Goal: Information Seeking & Learning: Learn about a topic

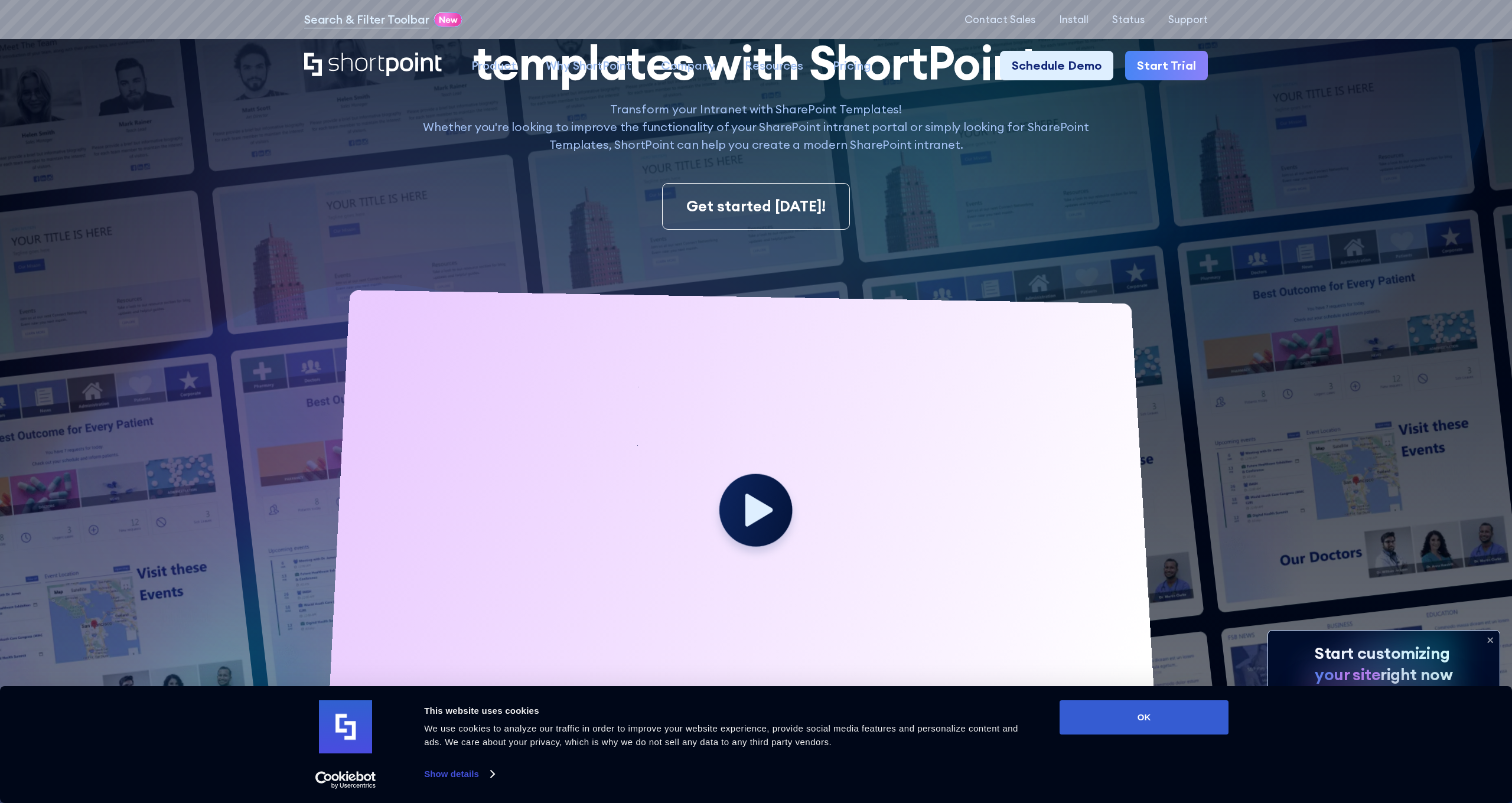
scroll to position [317, 0]
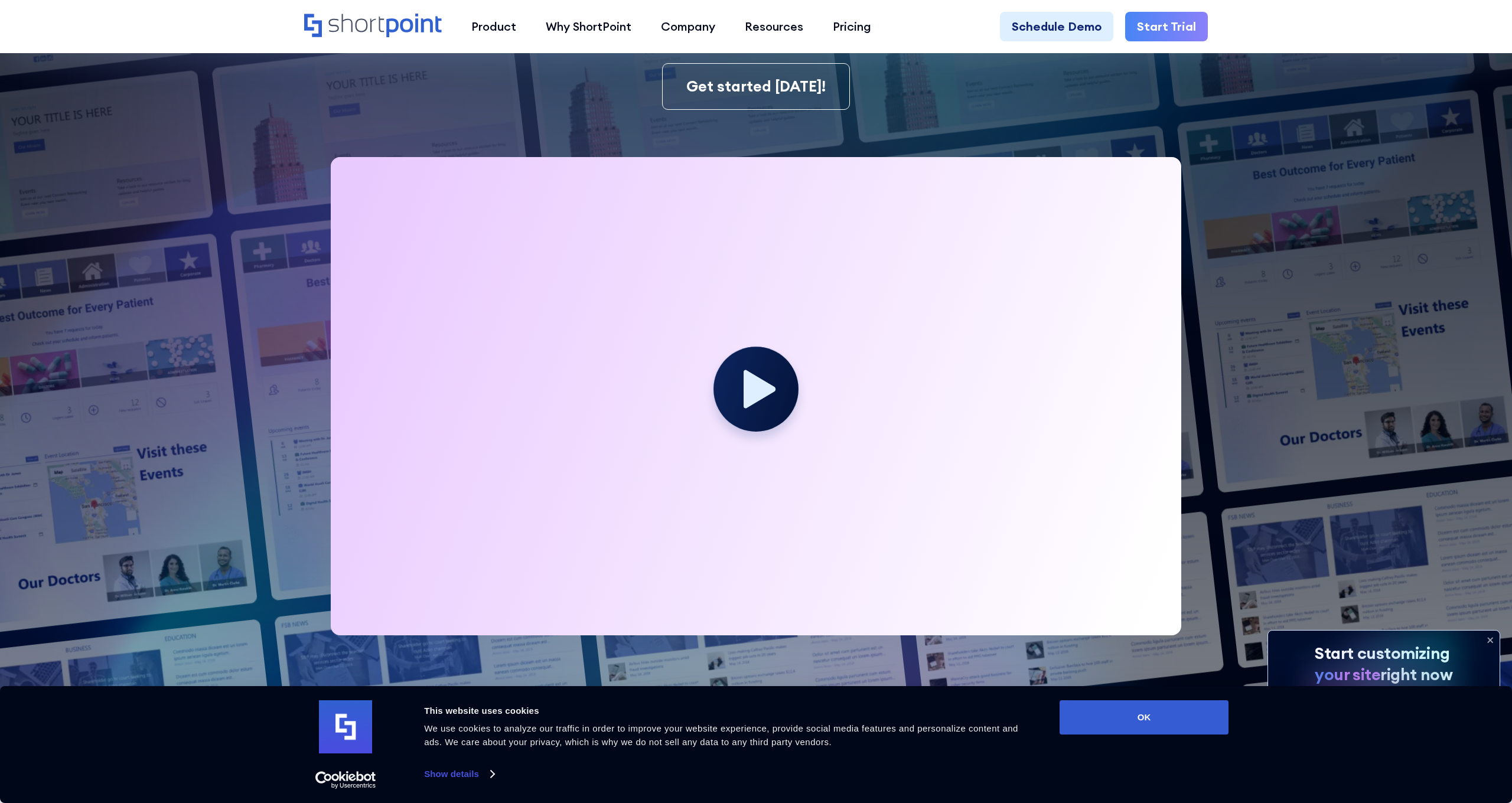
click at [764, 391] on icon at bounding box center [760, 388] width 32 height 39
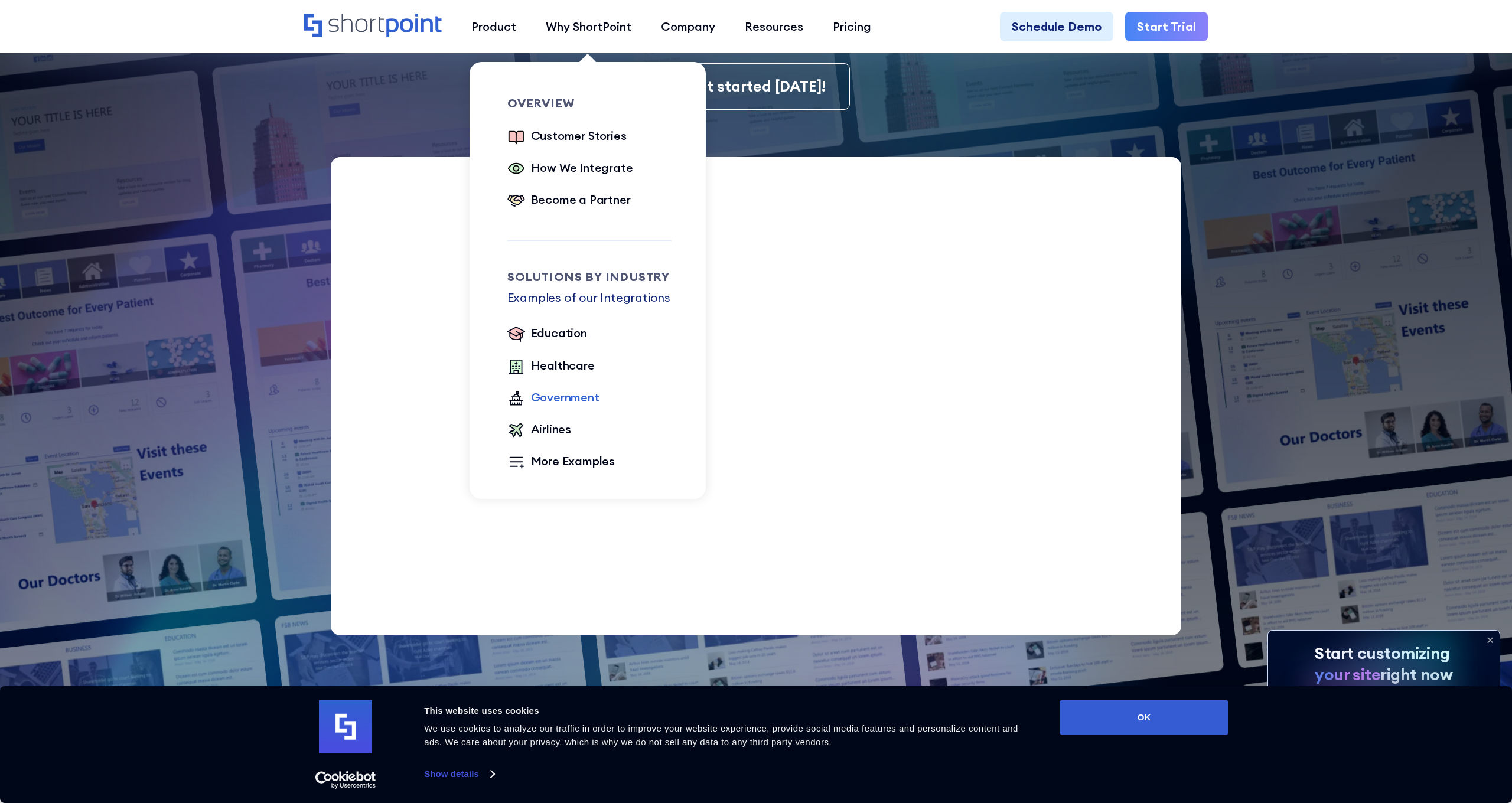
click at [572, 394] on div "Government" at bounding box center [565, 397] width 68 height 18
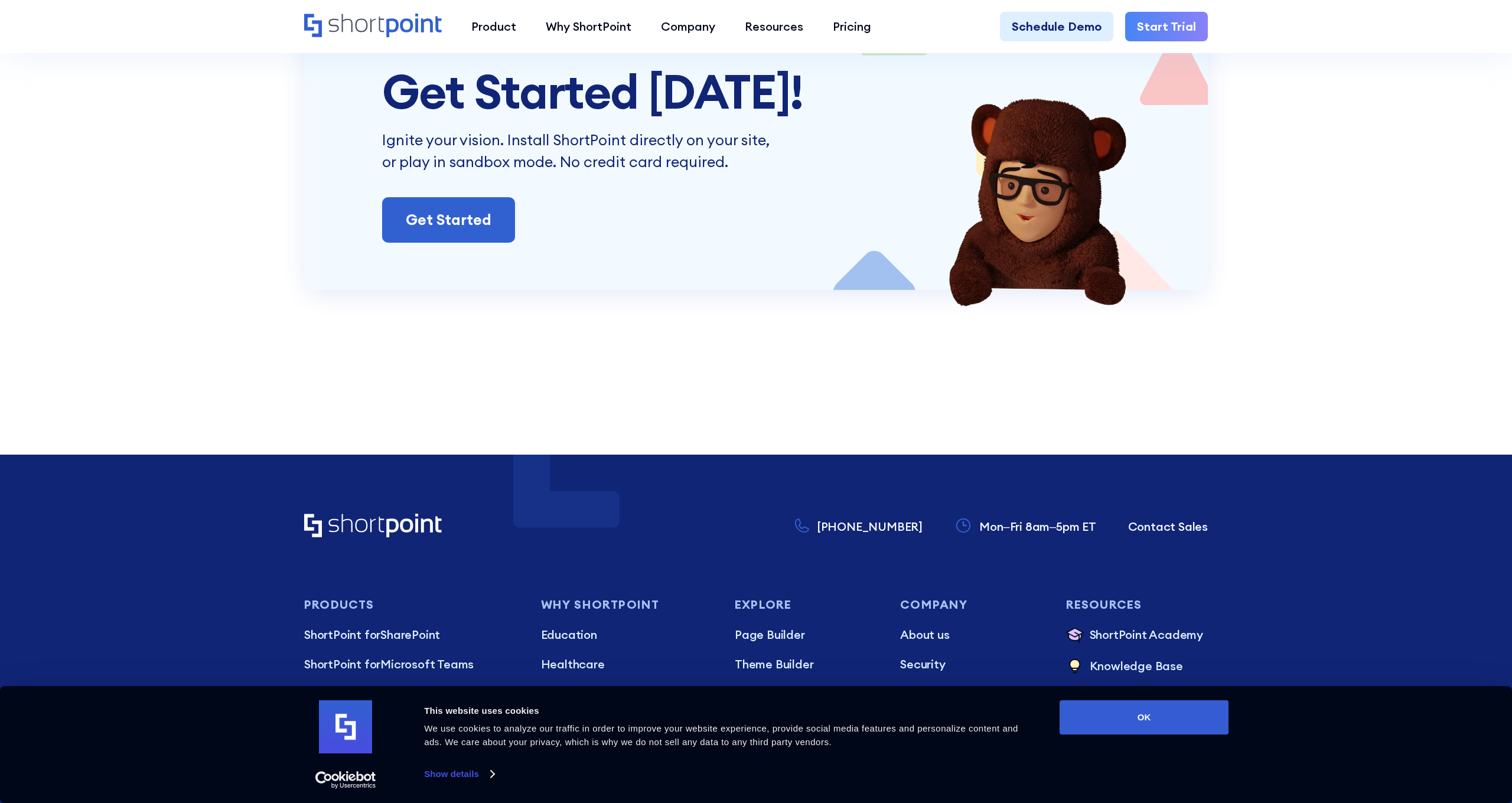
scroll to position [2358, 0]
